Goal: Task Accomplishment & Management: Use online tool/utility

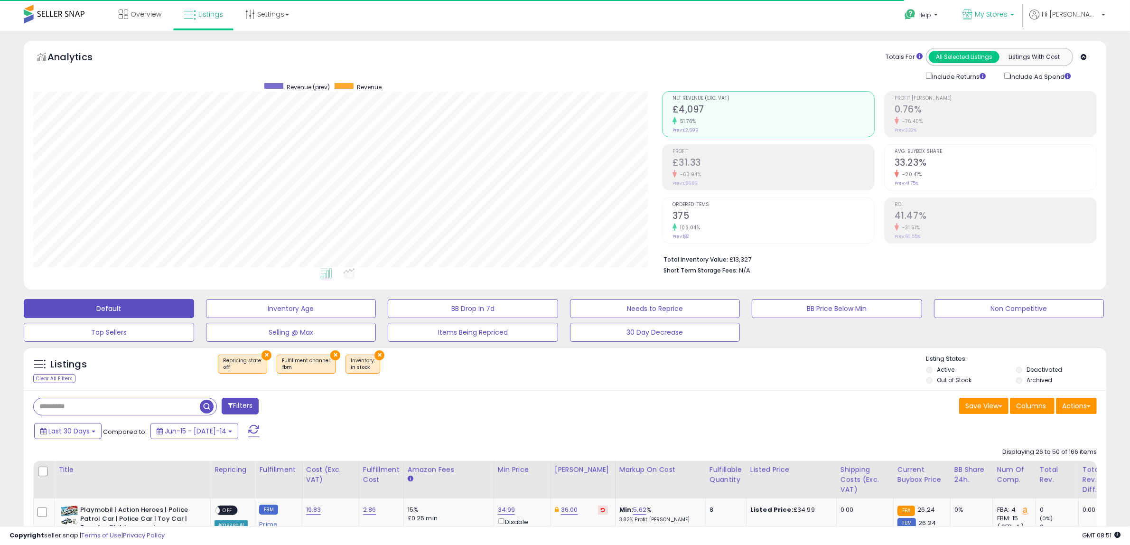
scroll to position [195, 629]
click at [973, 11] on icon at bounding box center [968, 14] width 10 height 10
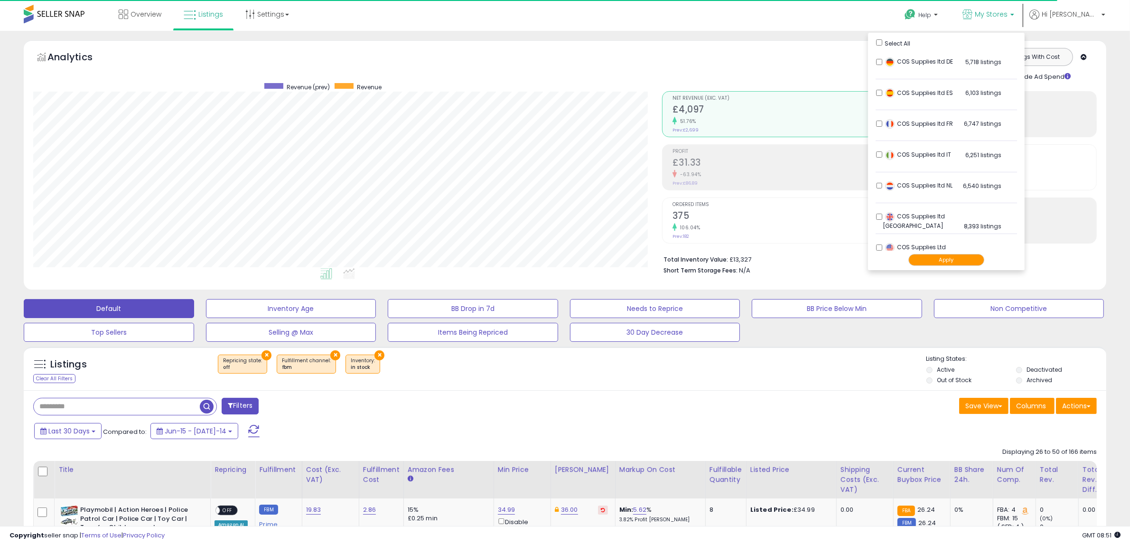
click at [915, 205] on li "COS Supplies ltd UK 8,393 listings" at bounding box center [946, 219] width 141 height 29
click at [953, 266] on div "Apply" at bounding box center [946, 260] width 141 height 19
click at [959, 259] on button "Apply" at bounding box center [947, 260] width 76 height 12
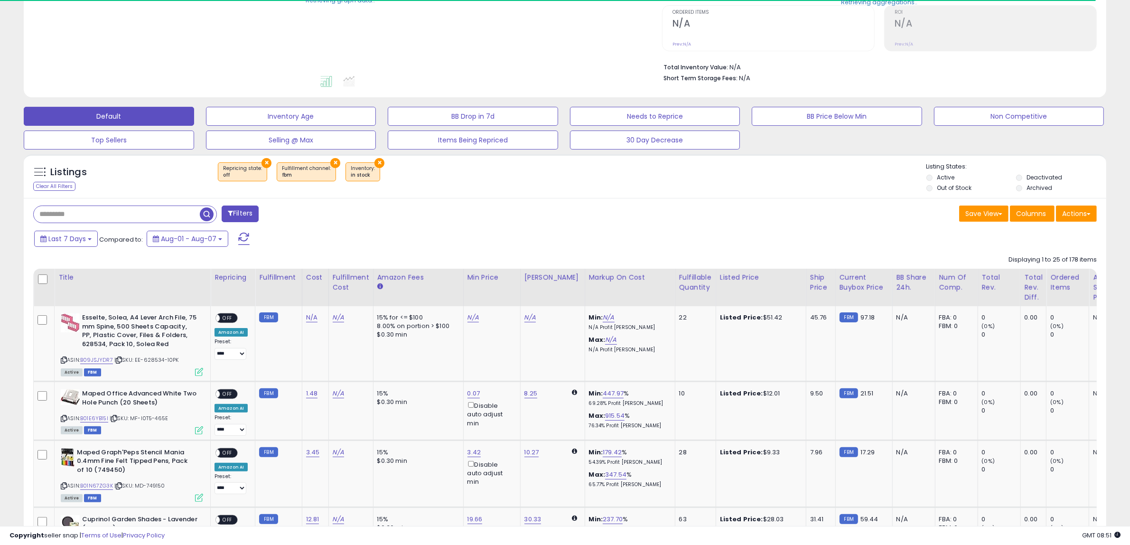
scroll to position [237, 0]
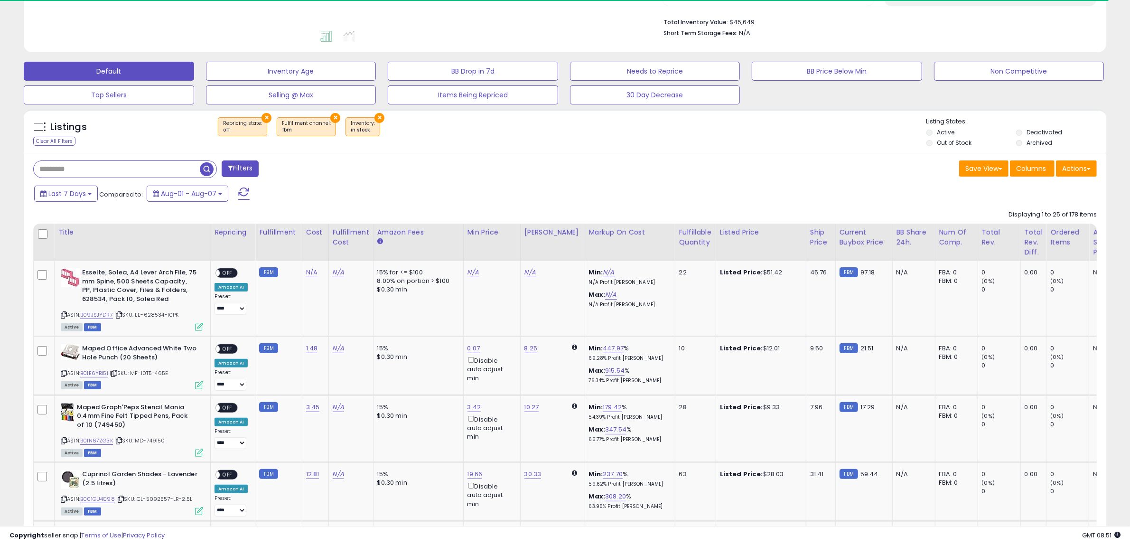
click at [110, 170] on input "text" at bounding box center [117, 169] width 166 height 17
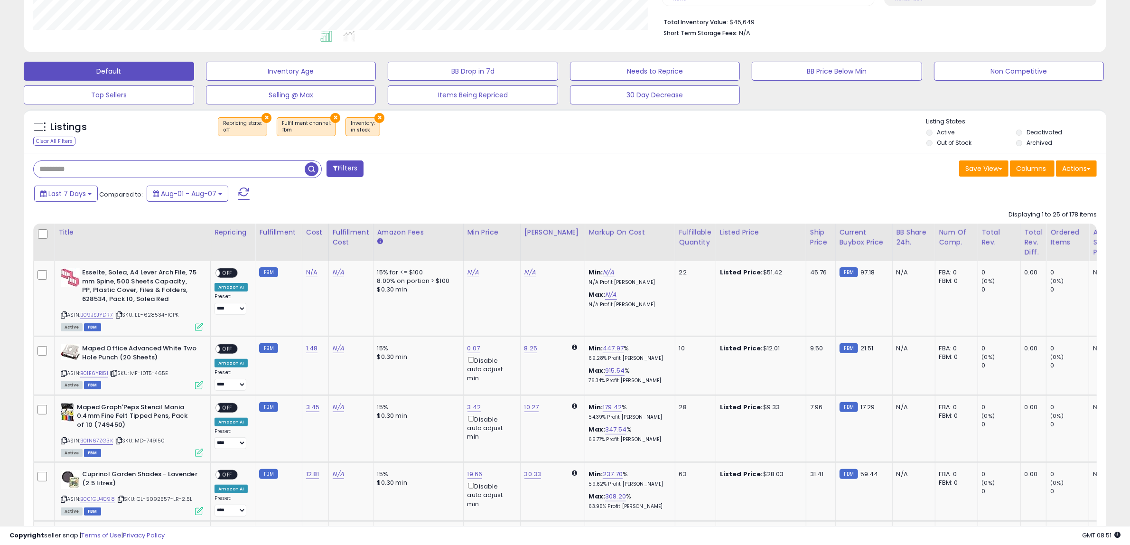
paste input "**********"
type input "**********"
drag, startPoint x: 251, startPoint y: 169, endPoint x: -4, endPoint y: 168, distance: 254.5
click at [0, 168] on html "Unable to login Retrieving listings data.. has not yet accepted the Terms of Us…" at bounding box center [565, 35] width 1130 height 545
click at [265, 120] on button "×" at bounding box center [267, 118] width 10 height 10
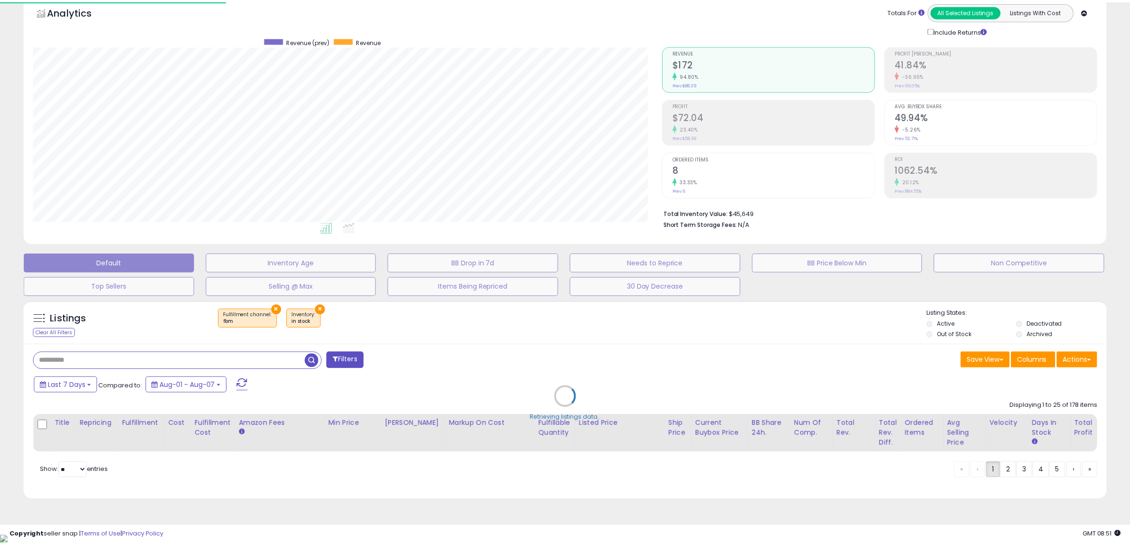
scroll to position [195, 634]
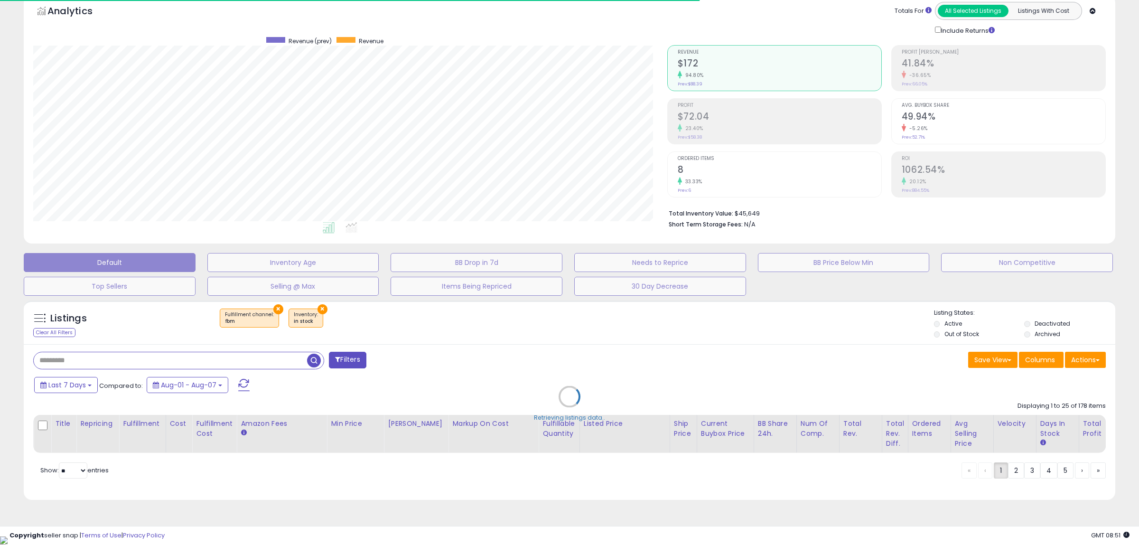
click at [317, 309] on div "Retrieving listings data.." at bounding box center [570, 404] width 1106 height 216
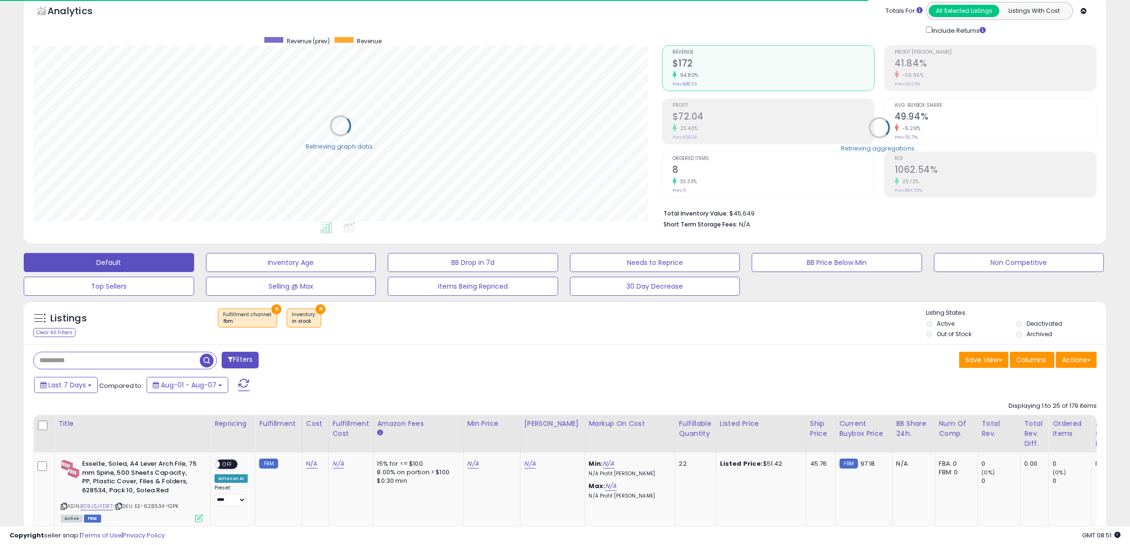
scroll to position [474549, 474115]
click at [274, 309] on button "×" at bounding box center [277, 309] width 10 height 10
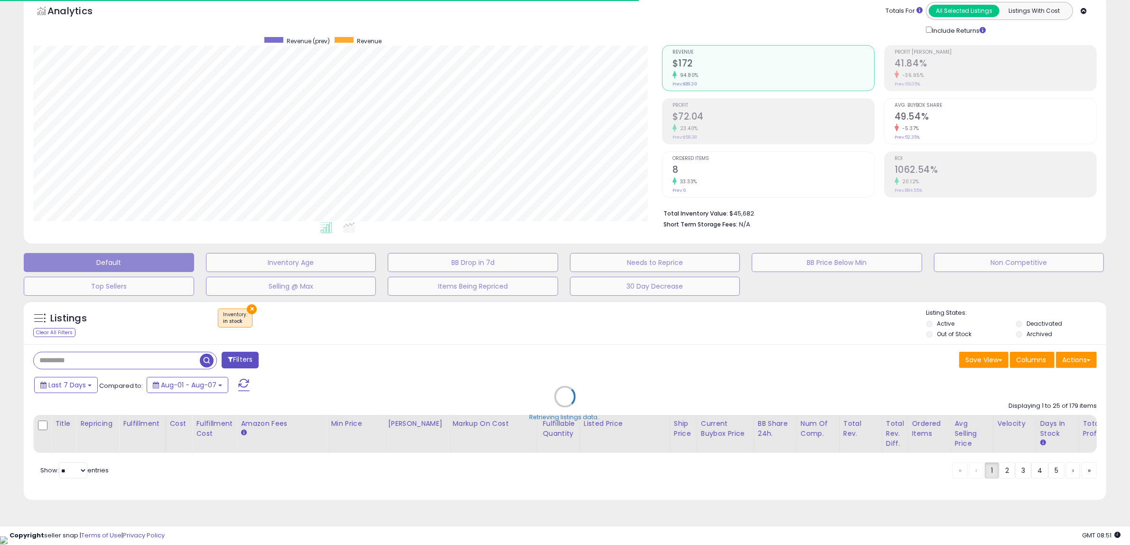
scroll to position [195, 629]
click at [247, 305] on div "Retrieving listings data.." at bounding box center [565, 404] width 1097 height 216
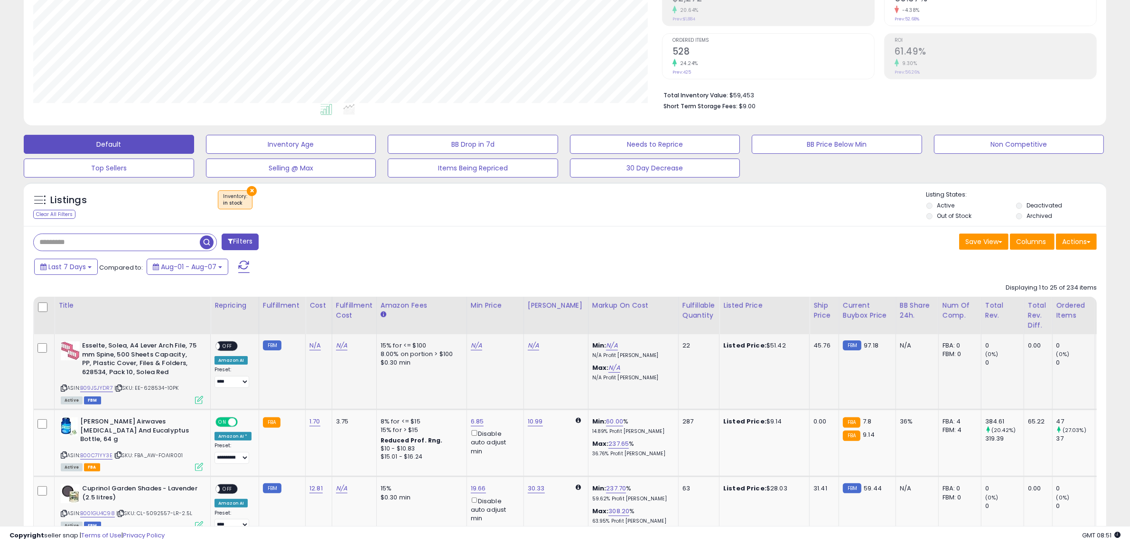
scroll to position [224, 0]
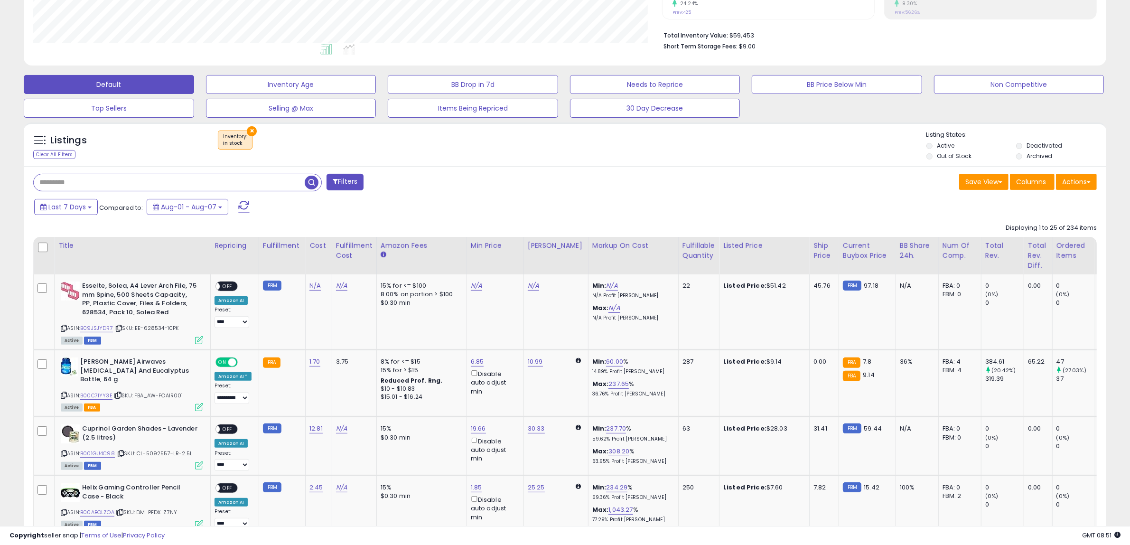
click at [88, 186] on input "text" at bounding box center [169, 182] width 271 height 17
type input "*******"
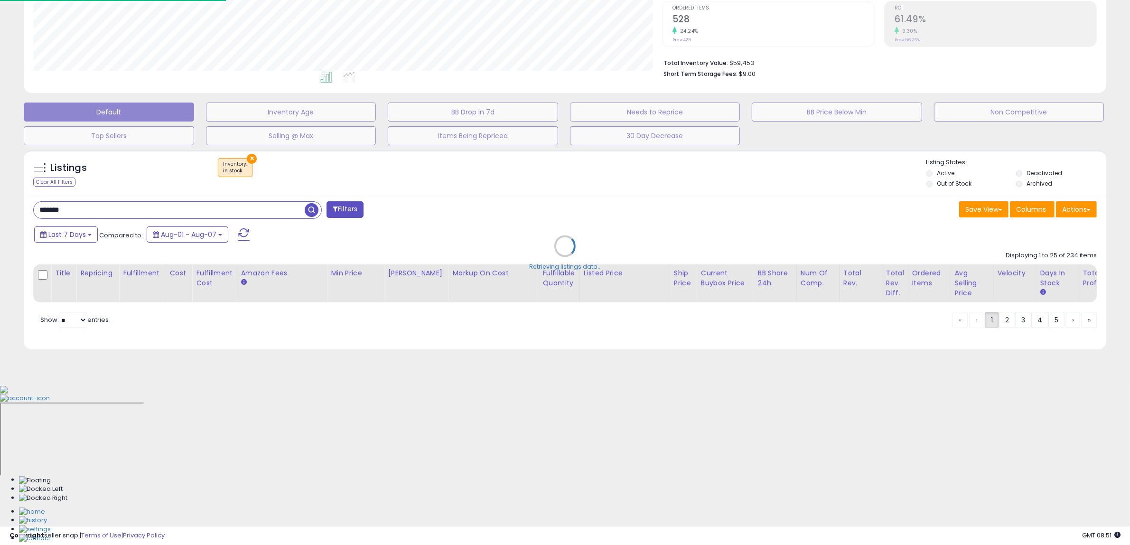
scroll to position [474549, 474109]
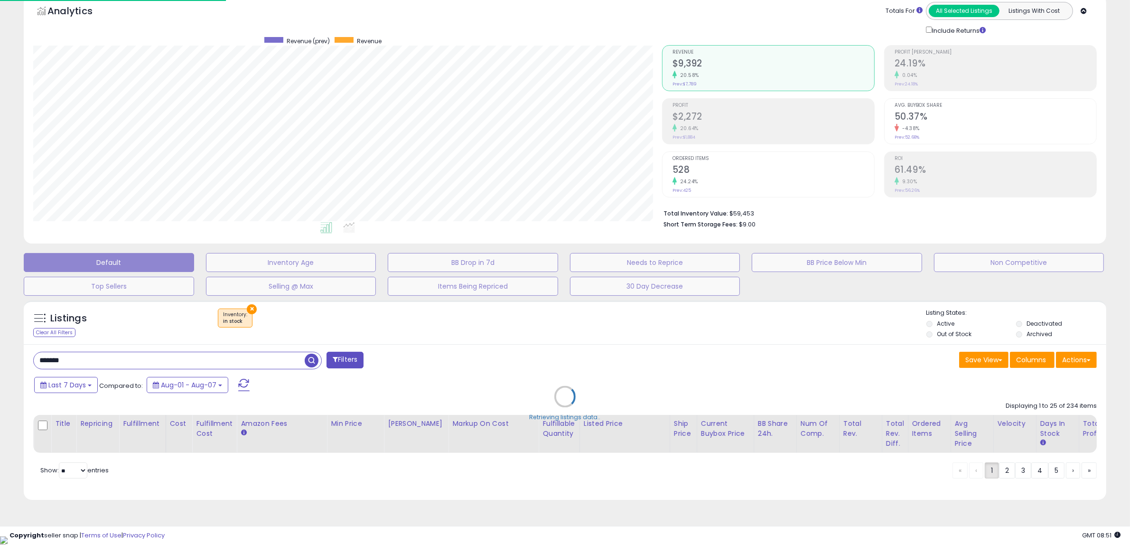
click at [0, 0] on div "Retrieving graph data.." at bounding box center [0, 0] width 0 height 0
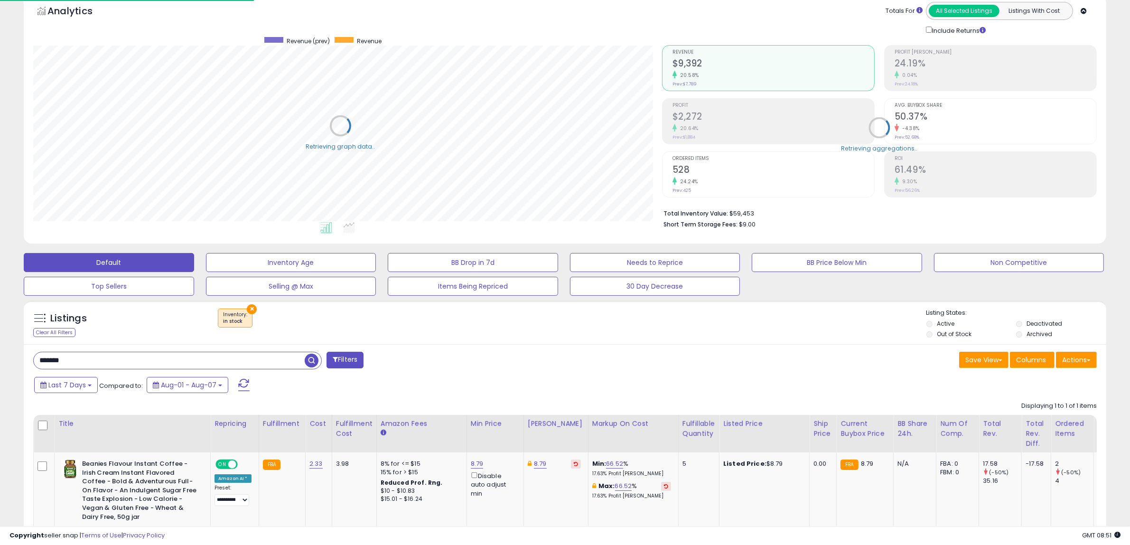
scroll to position [474549, 474115]
click at [253, 310] on button "×" at bounding box center [252, 309] width 10 height 10
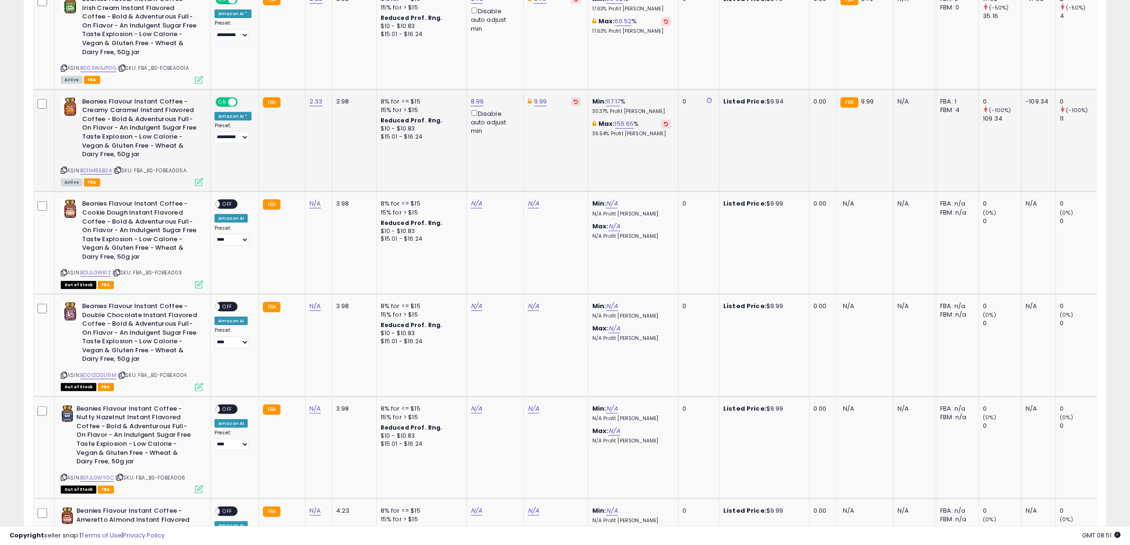
scroll to position [0, 0]
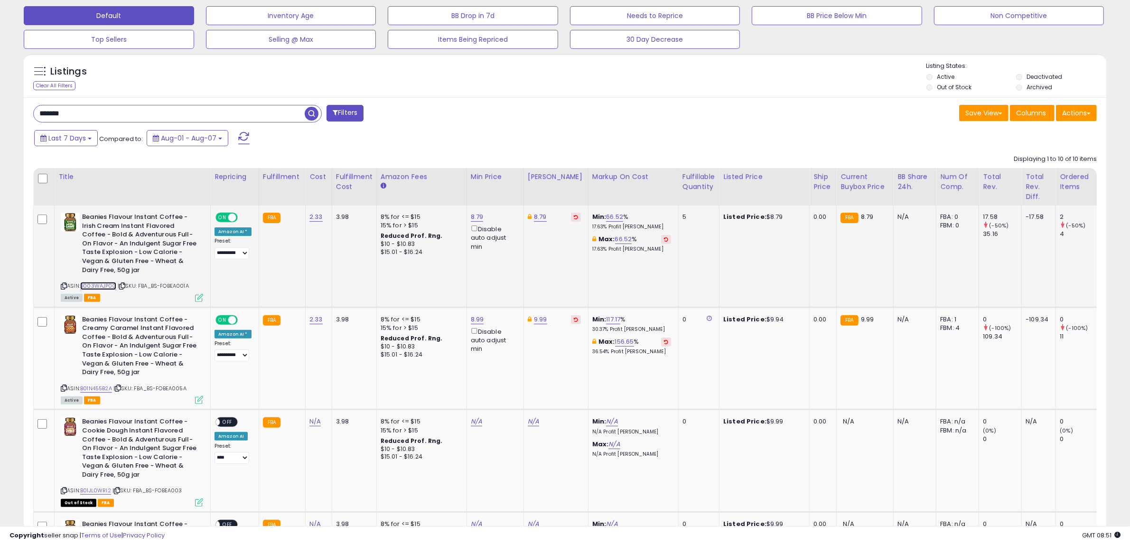
click at [112, 286] on link "B003WAJP0G" at bounding box center [98, 286] width 36 height 8
